Goal: Find specific page/section

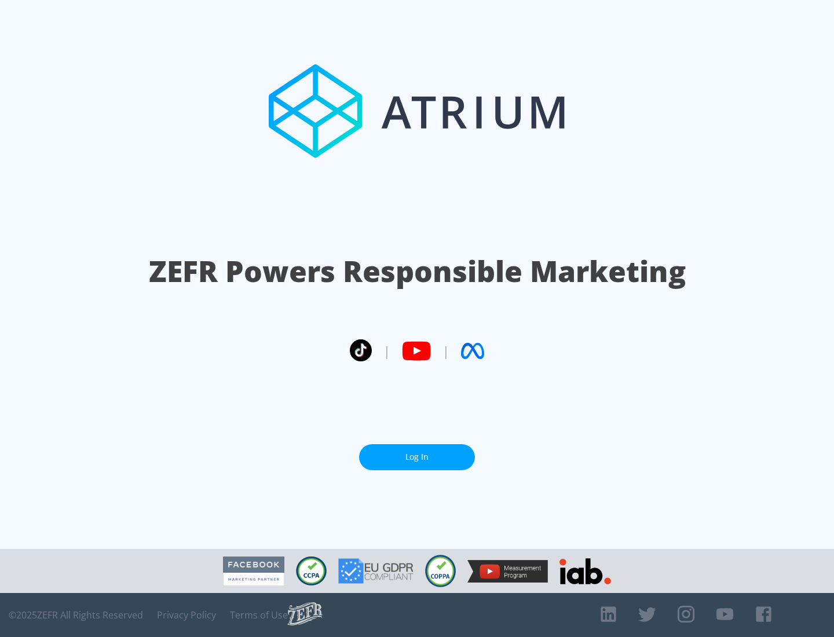
click at [417, 457] on link "Log In" at bounding box center [417, 457] width 116 height 26
